Goal: Transaction & Acquisition: Book appointment/travel/reservation

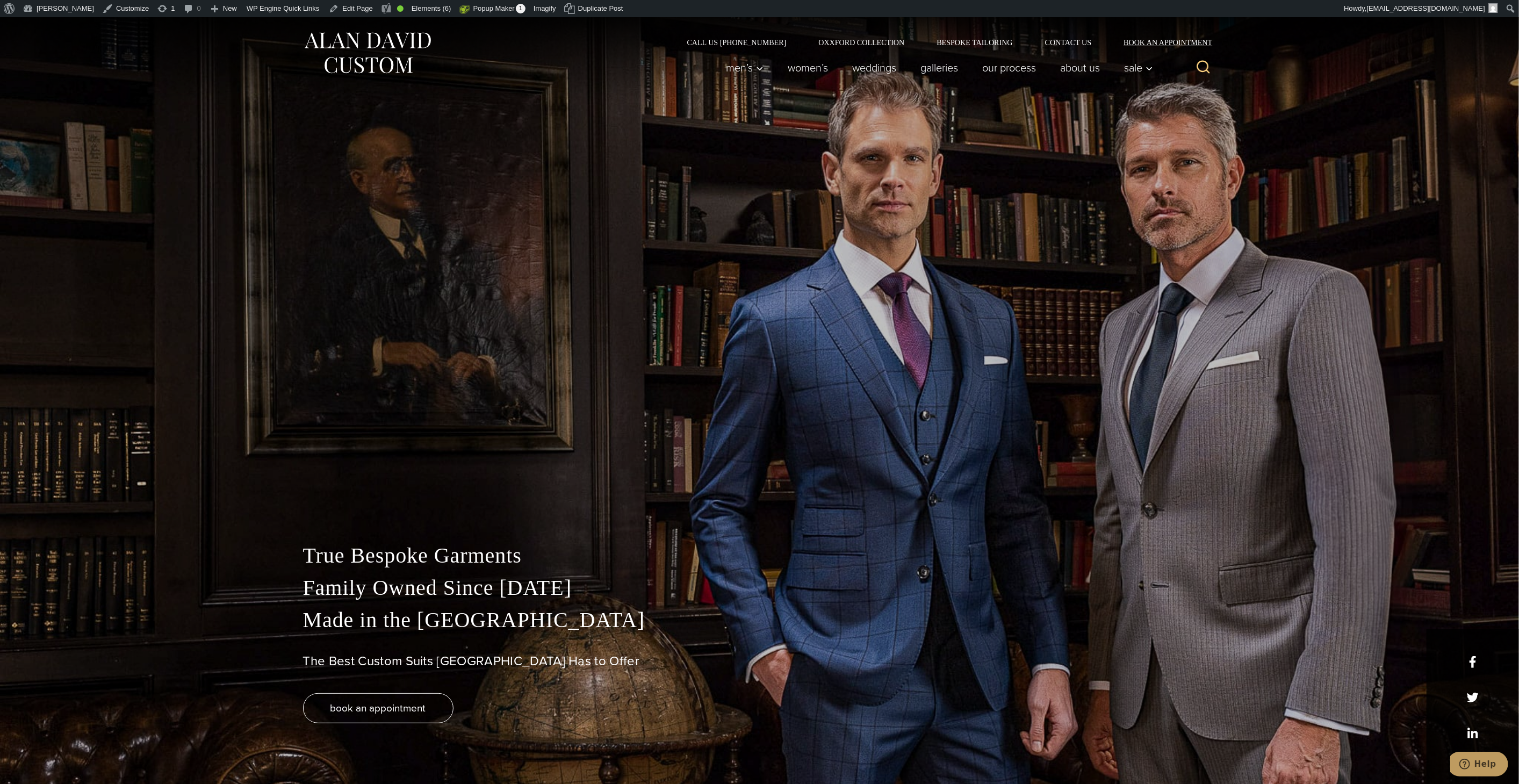
click at [1182, 40] on link "Book an Appointment" at bounding box center [1161, 42] width 109 height 7
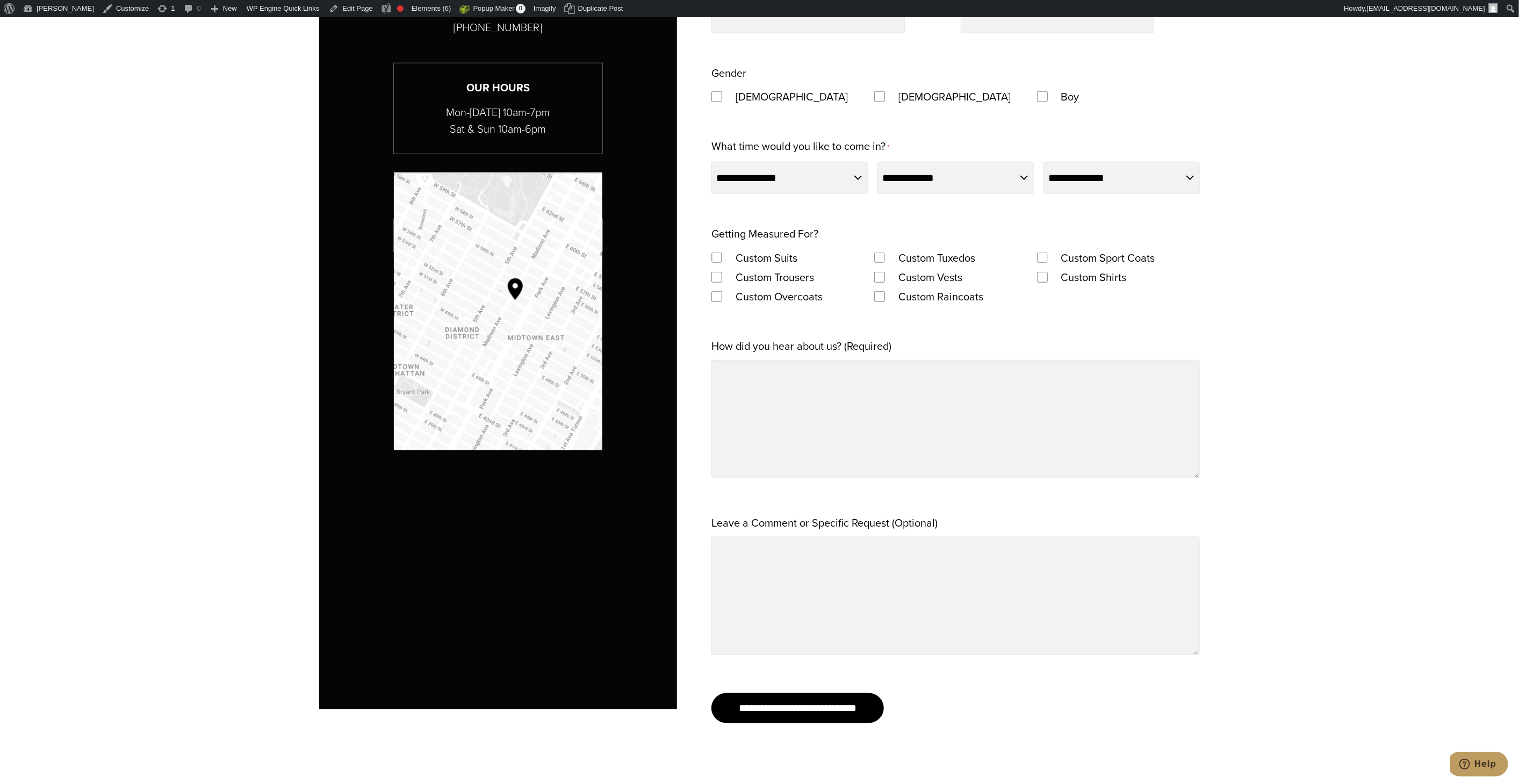
scroll to position [1254, 0]
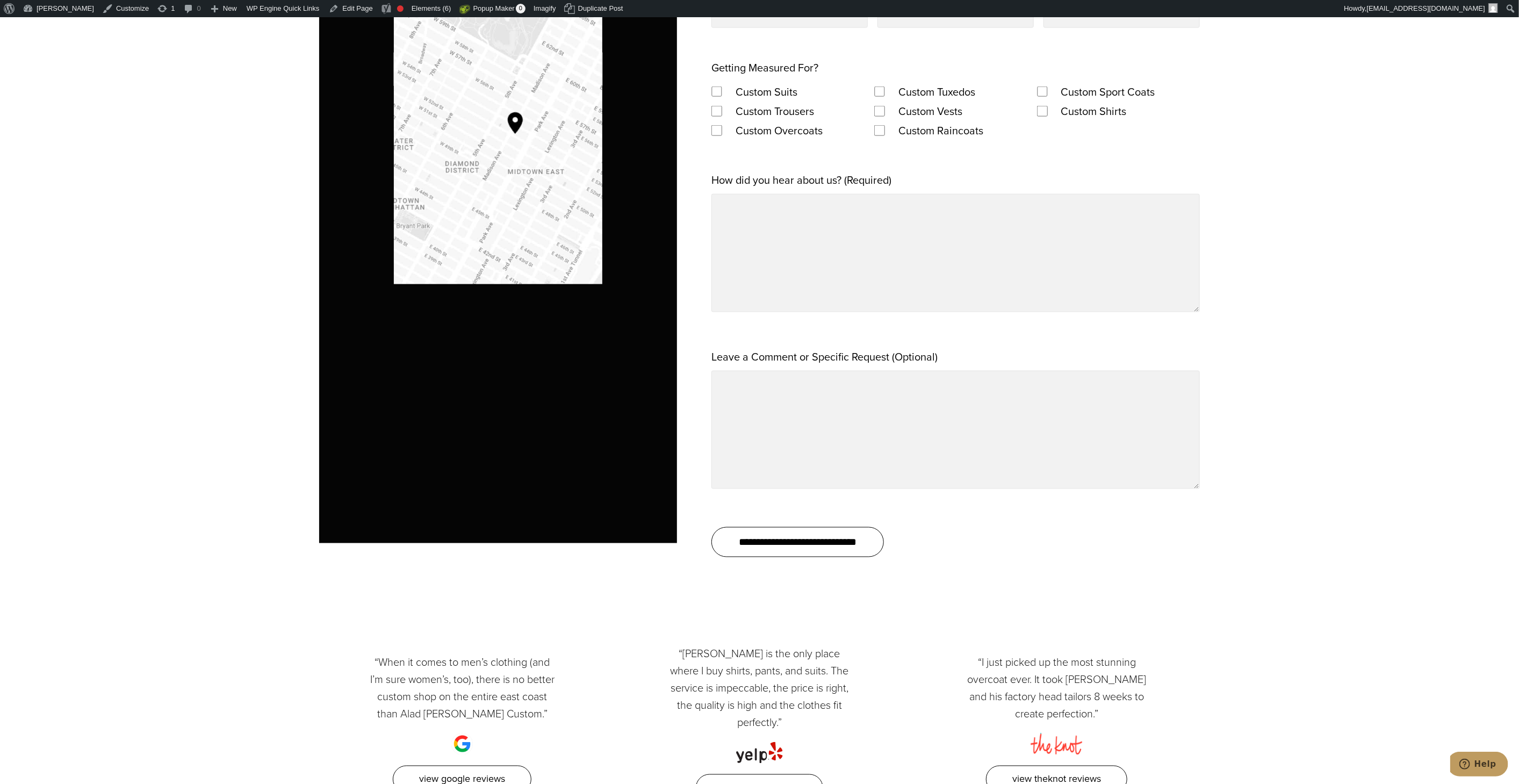
click at [774, 549] on input "**********" at bounding box center [797, 542] width 173 height 30
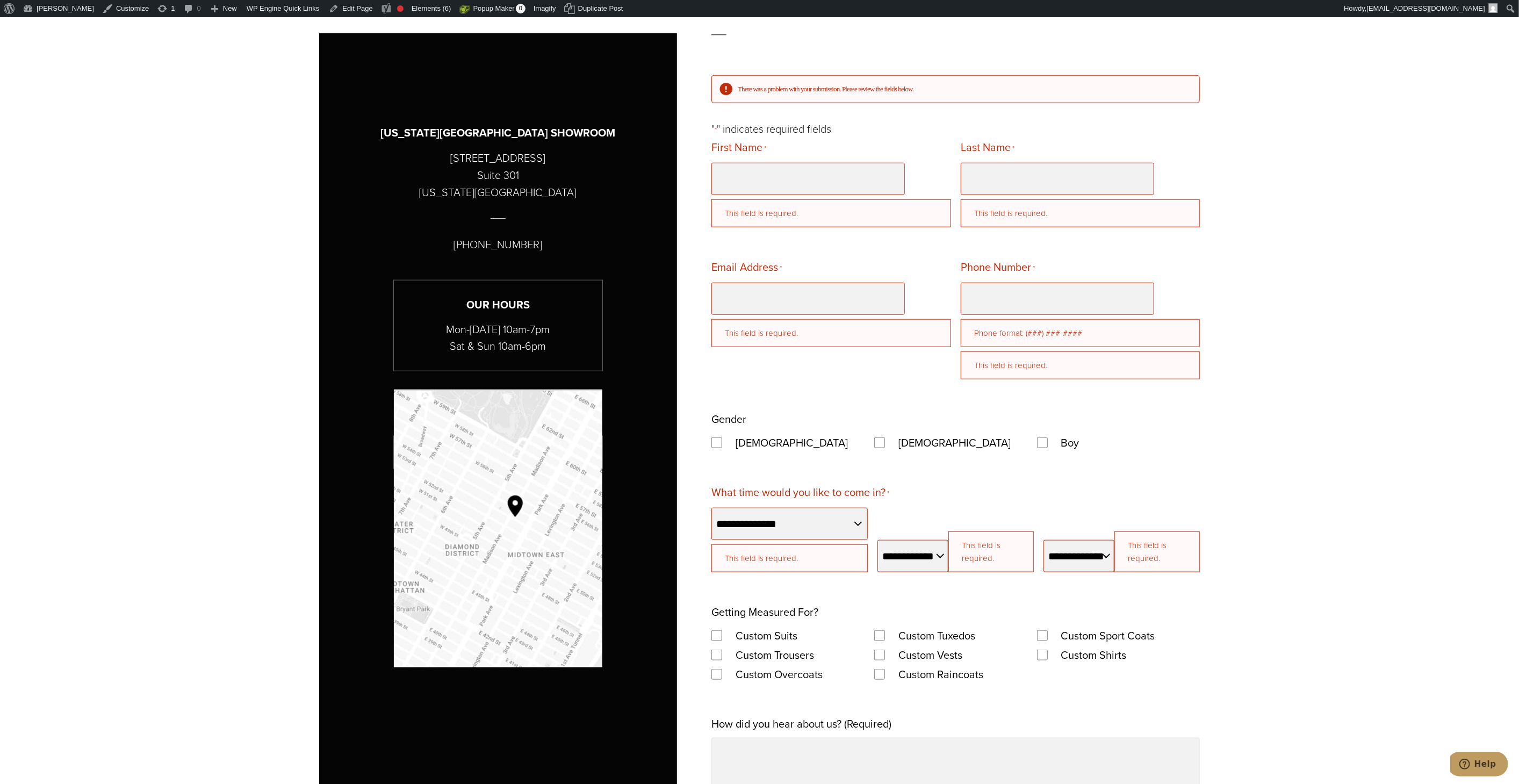
scroll to position [0, 0]
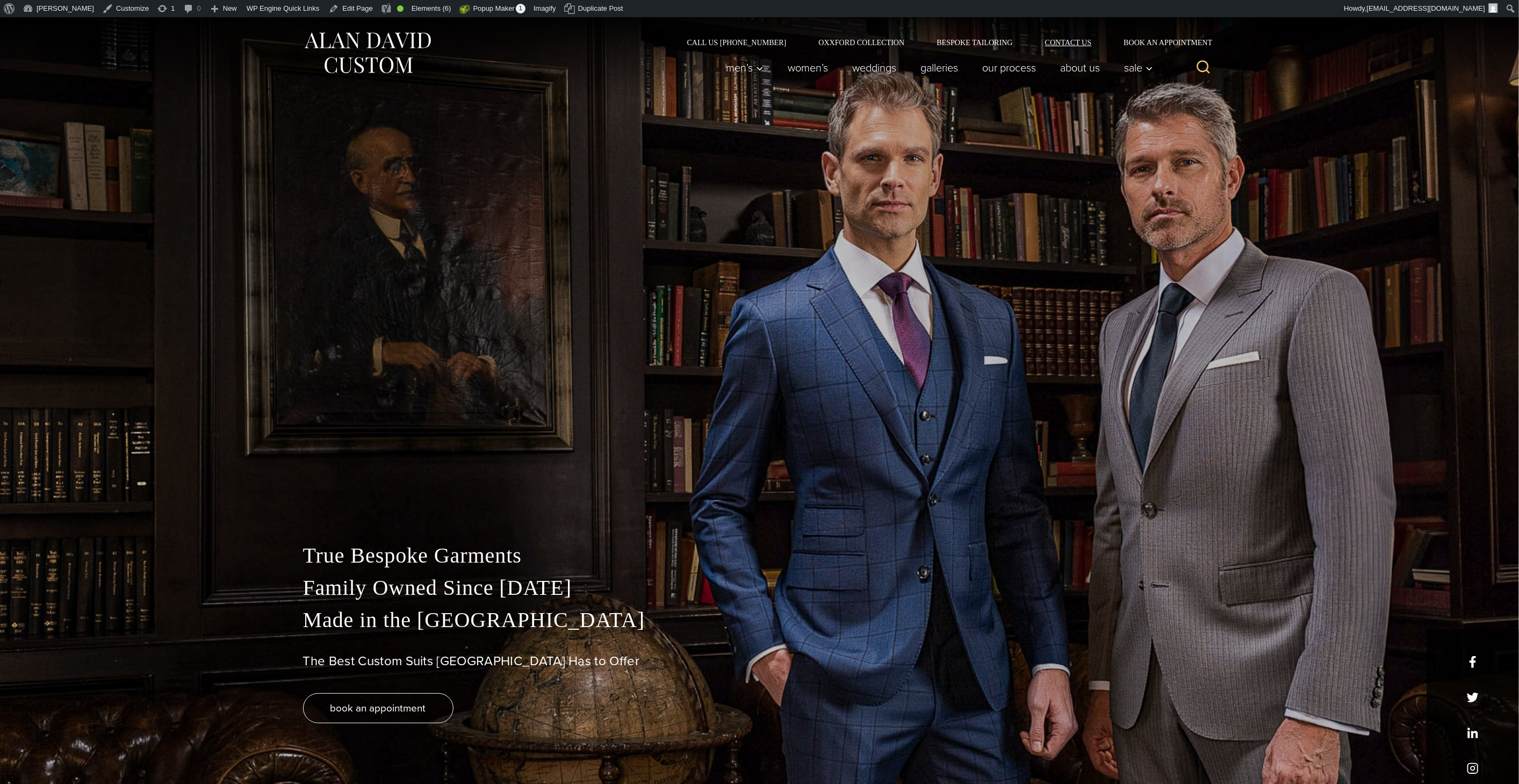
click at [1066, 41] on link "Contact Us" at bounding box center [1069, 42] width 79 height 7
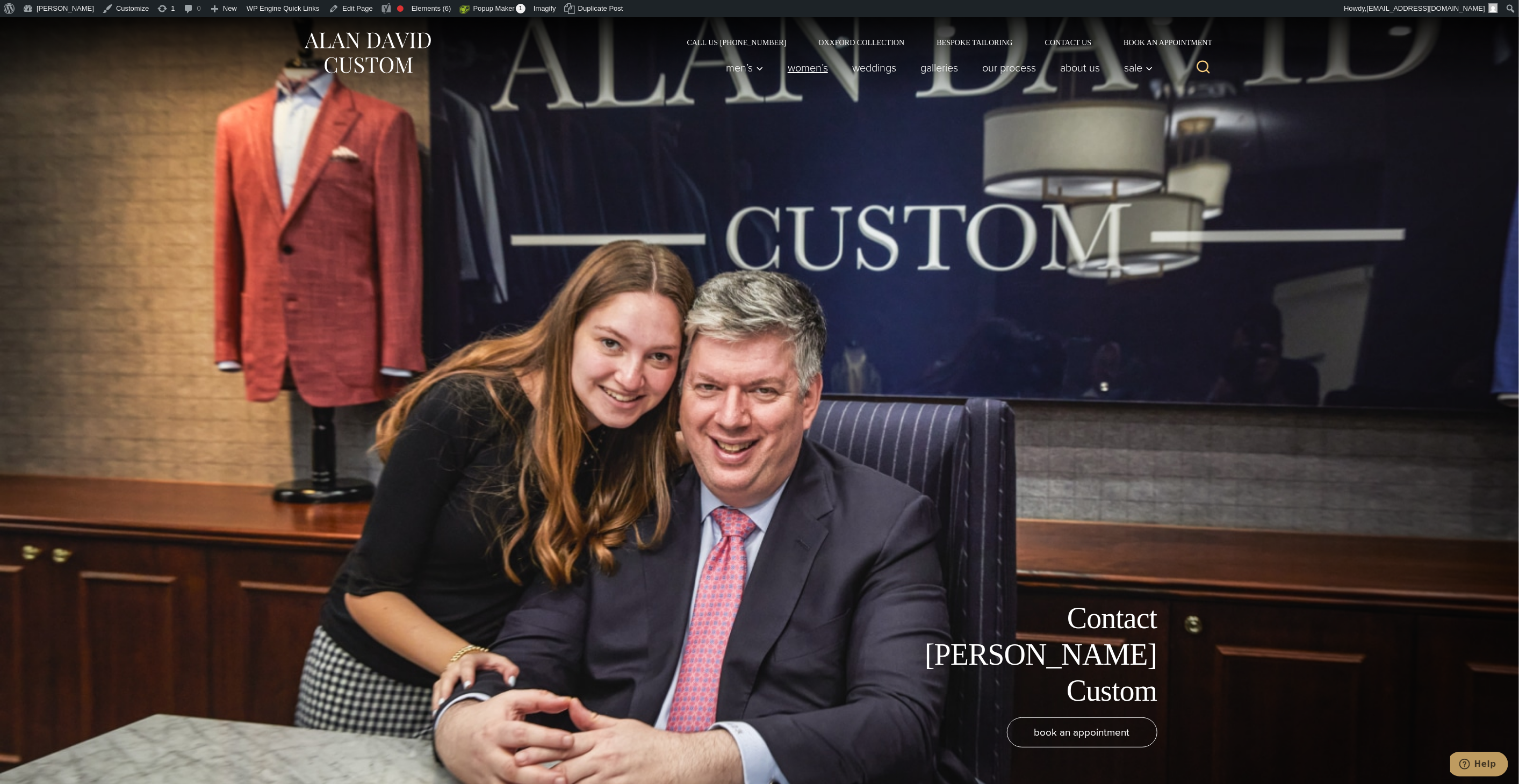
click at [809, 67] on link "Women’s" at bounding box center [807, 67] width 65 height 21
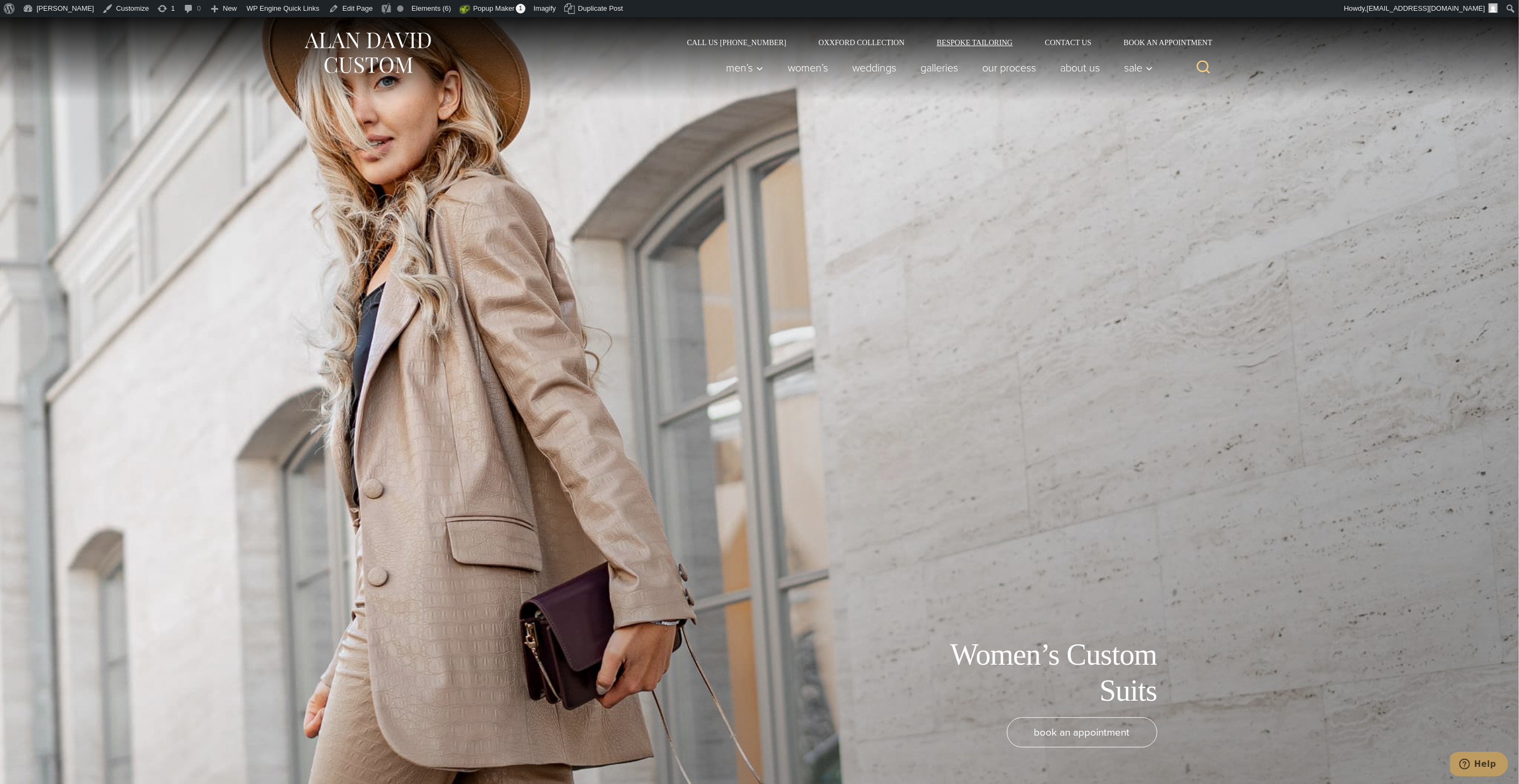
click at [991, 46] on link "Bespoke Tailoring" at bounding box center [975, 42] width 108 height 7
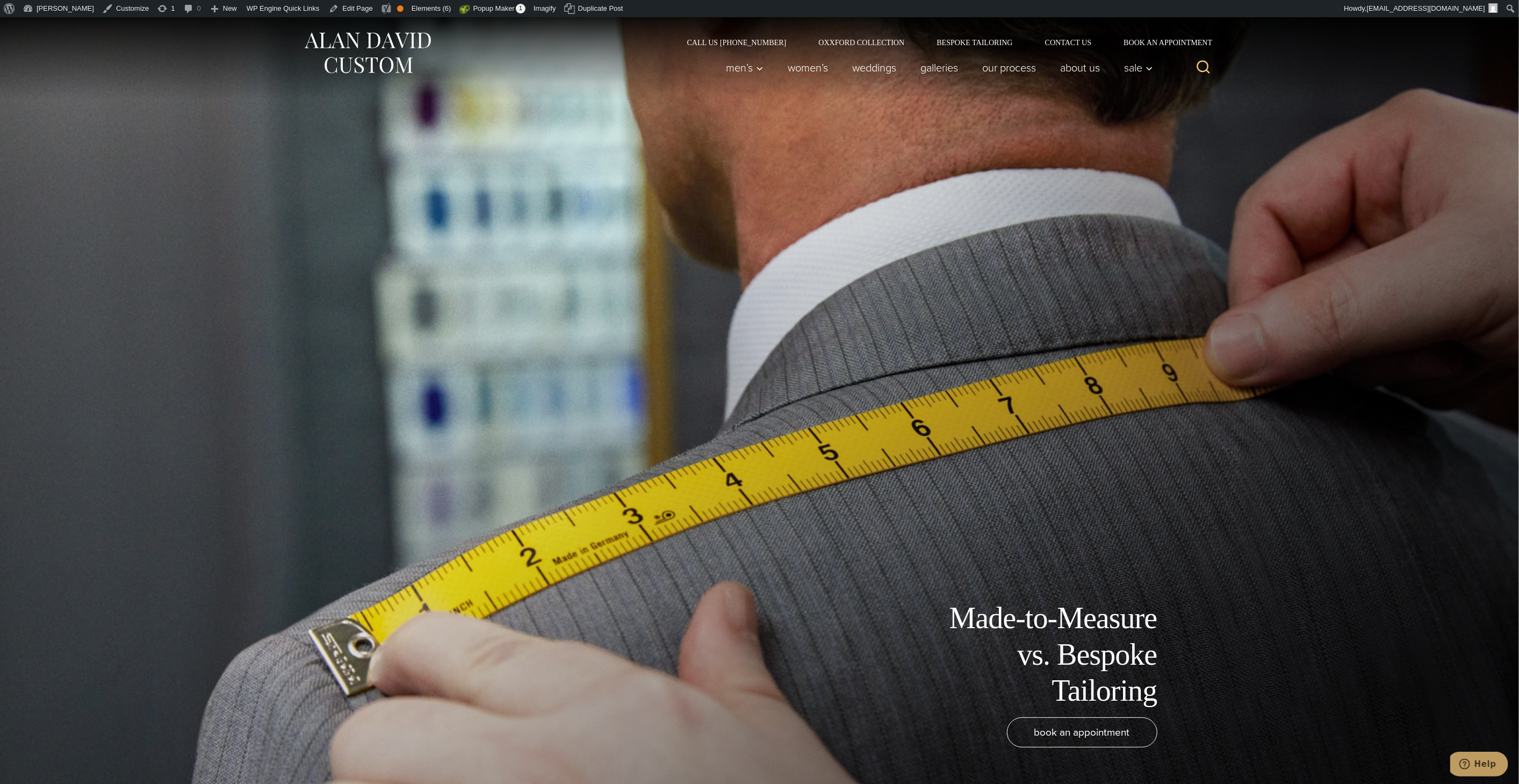
click at [398, 49] on img at bounding box center [368, 53] width 129 height 48
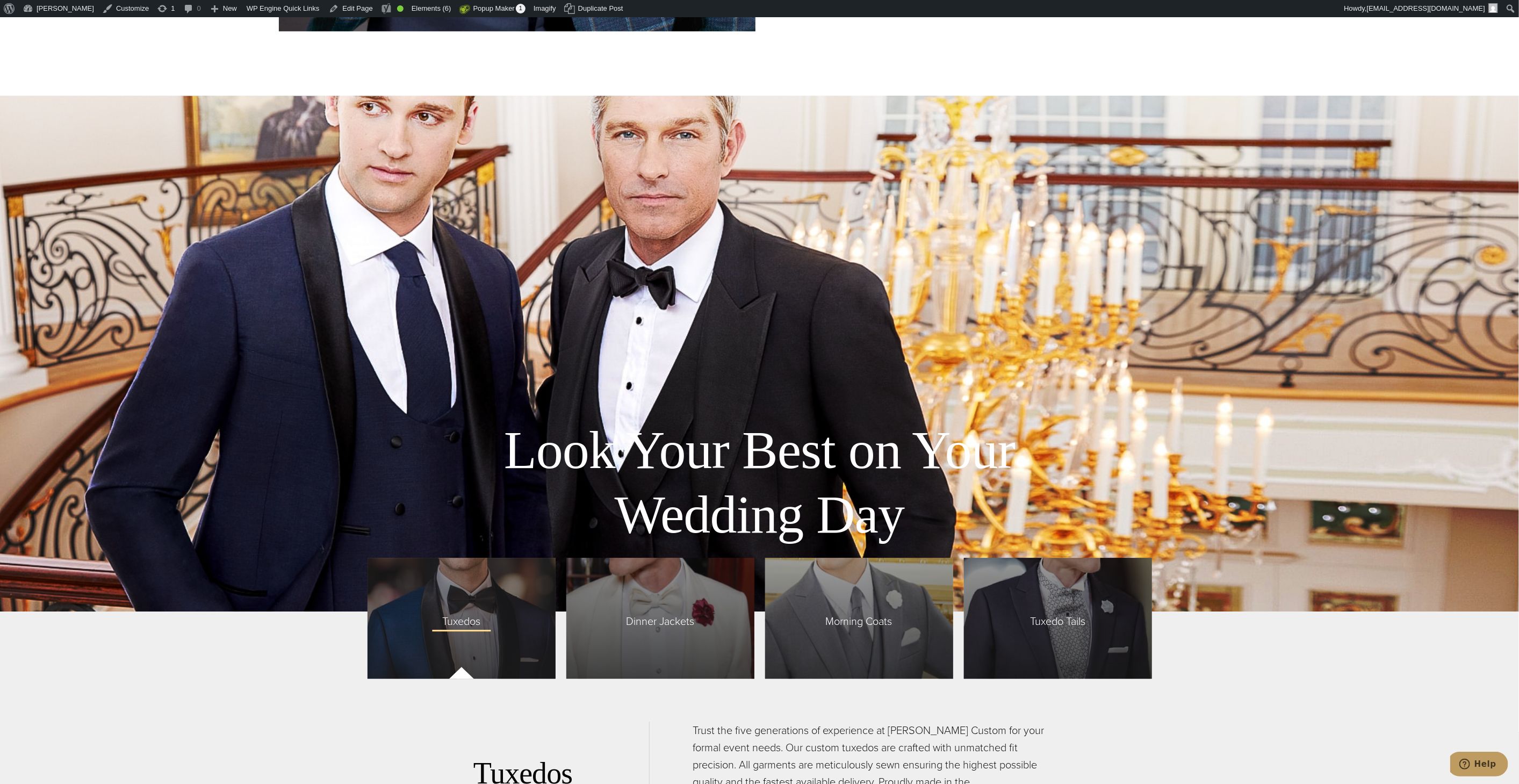
scroll to position [2566, 0]
